Goal: Task Accomplishment & Management: Use online tool/utility

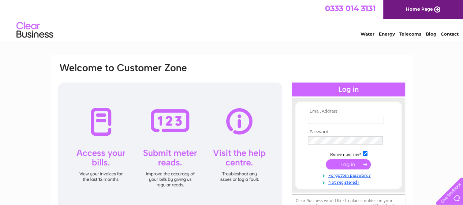
type input "[EMAIL_ADDRESS][DOMAIN_NAME]"
click at [344, 161] on input "submit" at bounding box center [348, 164] width 45 height 10
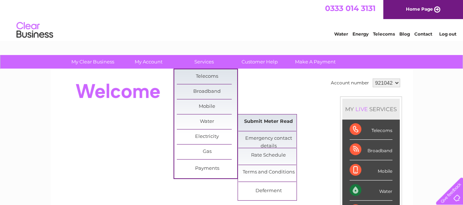
click at [276, 122] on link "Submit Meter Read" at bounding box center [268, 121] width 60 height 15
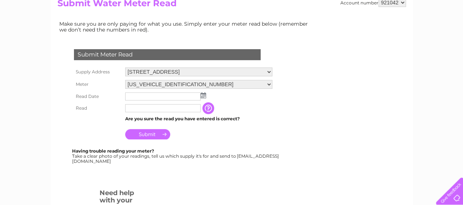
scroll to position [93, 0]
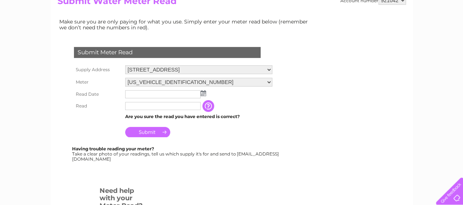
click at [202, 94] on img at bounding box center [203, 93] width 5 height 6
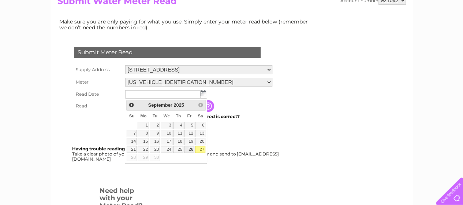
click at [193, 149] on link "26" at bounding box center [189, 149] width 10 height 7
type input "2025/09/26"
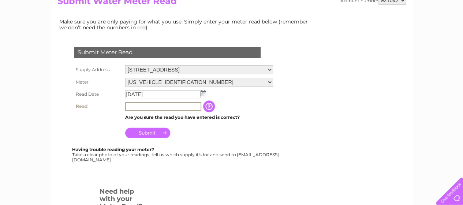
click at [168, 106] on input "text" at bounding box center [163, 106] width 76 height 9
type input "00261"
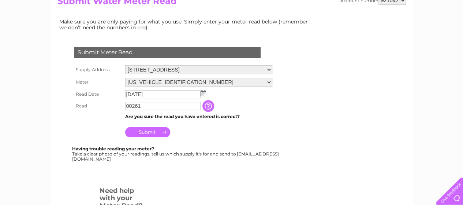
click at [153, 135] on input "Submit" at bounding box center [147, 132] width 45 height 10
